Goal: Complete application form

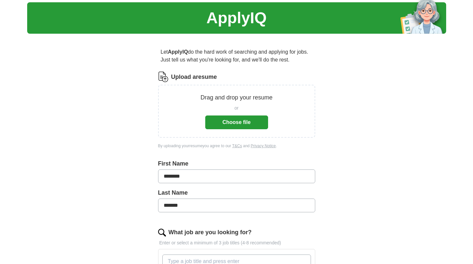
scroll to position [20, 0]
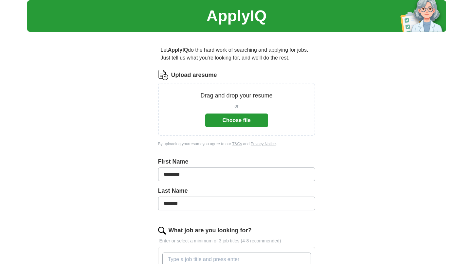
click at [229, 119] on button "Choose file" at bounding box center [236, 121] width 63 height 14
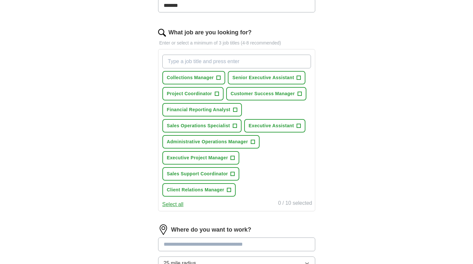
scroll to position [192, 0]
click at [285, 78] on span "Senior Executive Assistant" at bounding box center [264, 77] width 62 height 7
click at [211, 94] on span "Project Coordinator" at bounding box center [189, 93] width 45 height 7
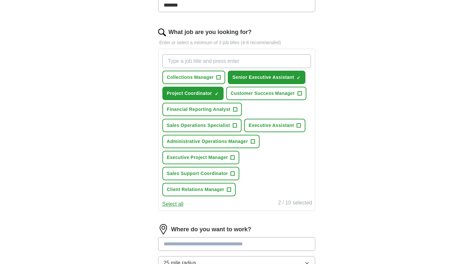
click at [230, 125] on span "Sales Operations Specialist" at bounding box center [198, 125] width 63 height 7
click at [263, 125] on span "Executive Assistant" at bounding box center [271, 125] width 45 height 7
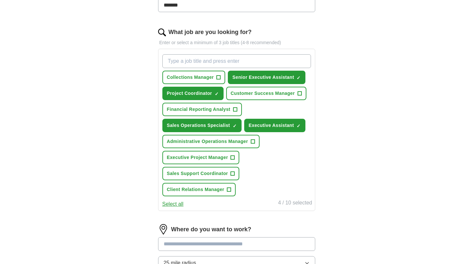
click at [222, 174] on span "Sales Support Coordinator" at bounding box center [197, 173] width 61 height 7
click at [217, 190] on span "Client Relations Manager" at bounding box center [196, 189] width 58 height 7
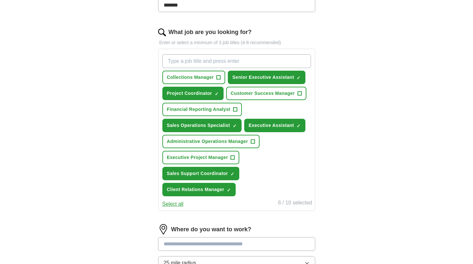
click at [185, 58] on input "What job are you looking for?" at bounding box center [237, 61] width 149 height 14
type input "Administrative Assistant"
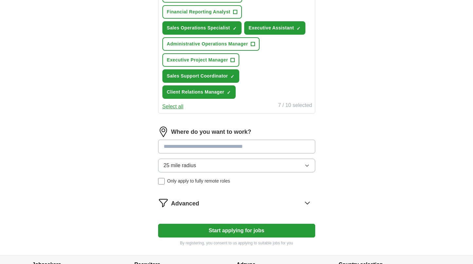
scroll to position [308, 0]
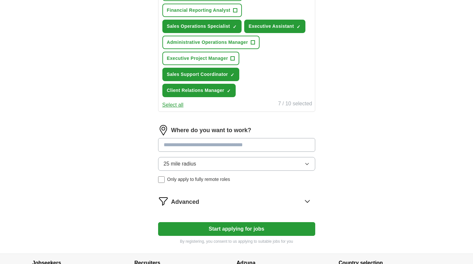
click at [217, 146] on input at bounding box center [236, 145] width 157 height 14
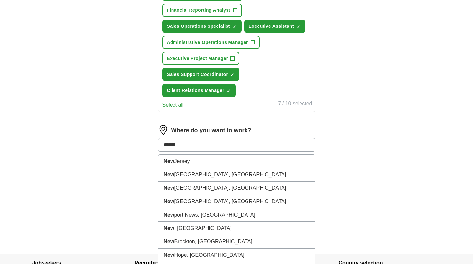
type input "*******"
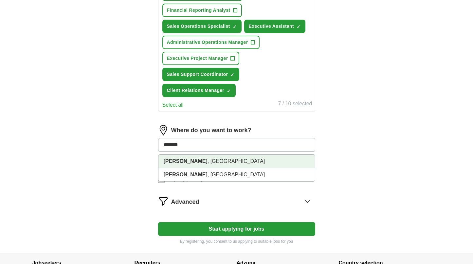
click at [206, 162] on li "Newberg , [GEOGRAPHIC_DATA]" at bounding box center [237, 161] width 157 height 13
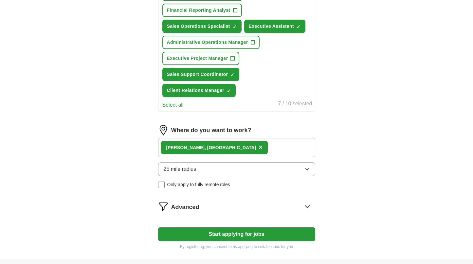
click at [218, 148] on div "Newberg , [GEOGRAPHIC_DATA] ×" at bounding box center [236, 147] width 157 height 19
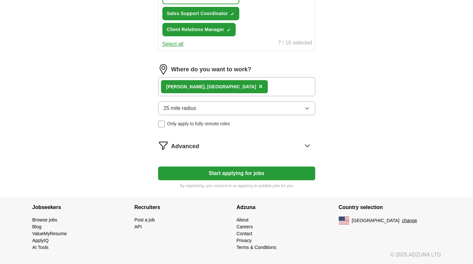
scroll to position [369, 0]
click at [236, 171] on button "Start applying for jobs" at bounding box center [236, 174] width 157 height 14
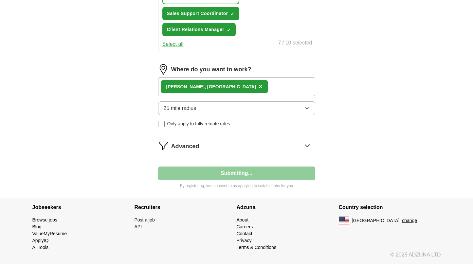
select select "**"
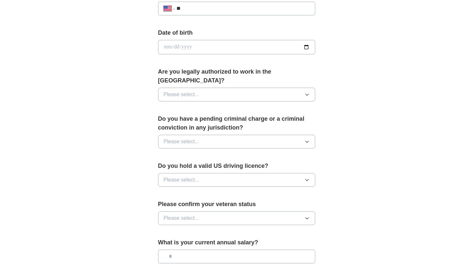
scroll to position [276, 0]
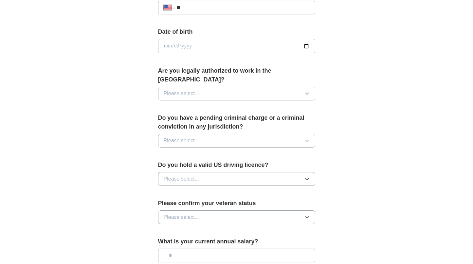
click at [264, 87] on button "Please select..." at bounding box center [236, 94] width 157 height 14
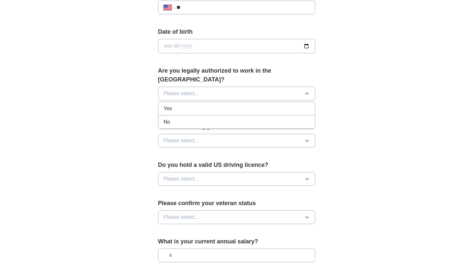
click at [212, 105] on div "Yes" at bounding box center [237, 109] width 146 height 8
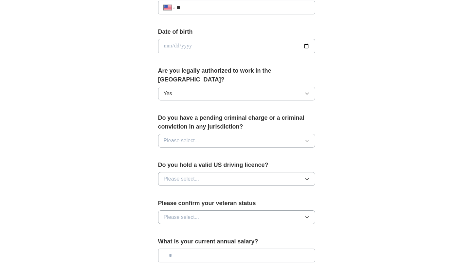
click at [251, 136] on button "Please select..." at bounding box center [236, 141] width 157 height 14
click at [226, 165] on div "No" at bounding box center [237, 169] width 146 height 8
click at [250, 172] on button "Please select..." at bounding box center [236, 179] width 157 height 14
click at [210, 190] on div "Yes" at bounding box center [237, 194] width 146 height 8
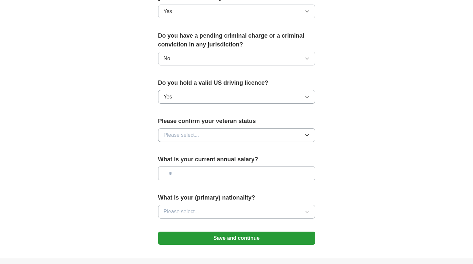
scroll to position [362, 0]
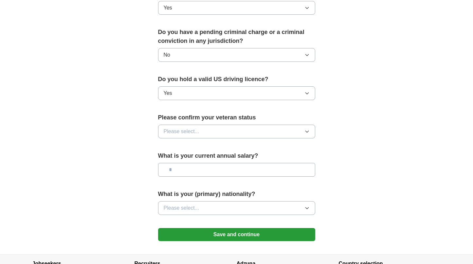
click at [240, 125] on button "Please select..." at bounding box center [236, 132] width 157 height 14
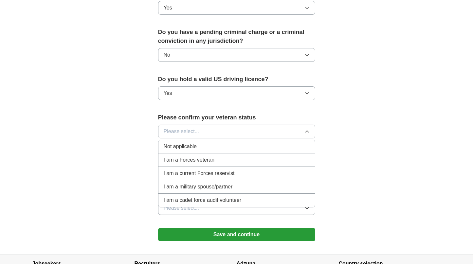
click at [189, 143] on span "Not applicable" at bounding box center [180, 147] width 33 height 8
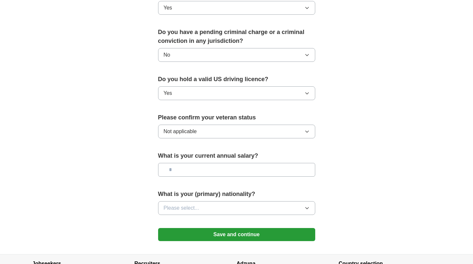
click at [205, 164] on input "text" at bounding box center [236, 170] width 157 height 14
type input "*******"
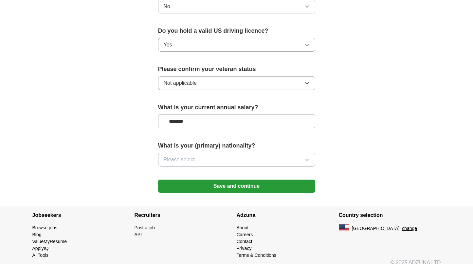
scroll to position [410, 0]
click at [211, 153] on button "Please select..." at bounding box center [236, 160] width 157 height 14
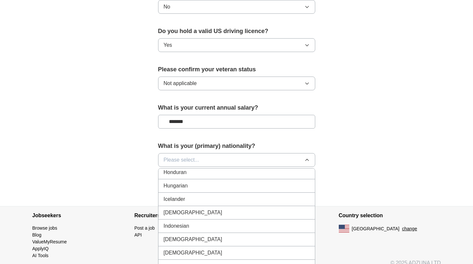
scroll to position [1038, 0]
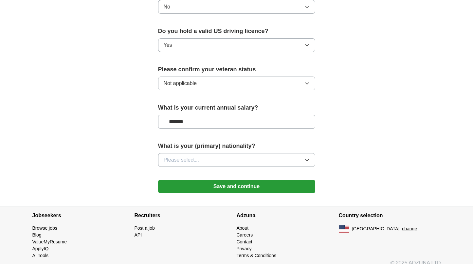
click at [234, 180] on button "Save and continue" at bounding box center [236, 186] width 157 height 13
